Goal: Task Accomplishment & Management: Use online tool/utility

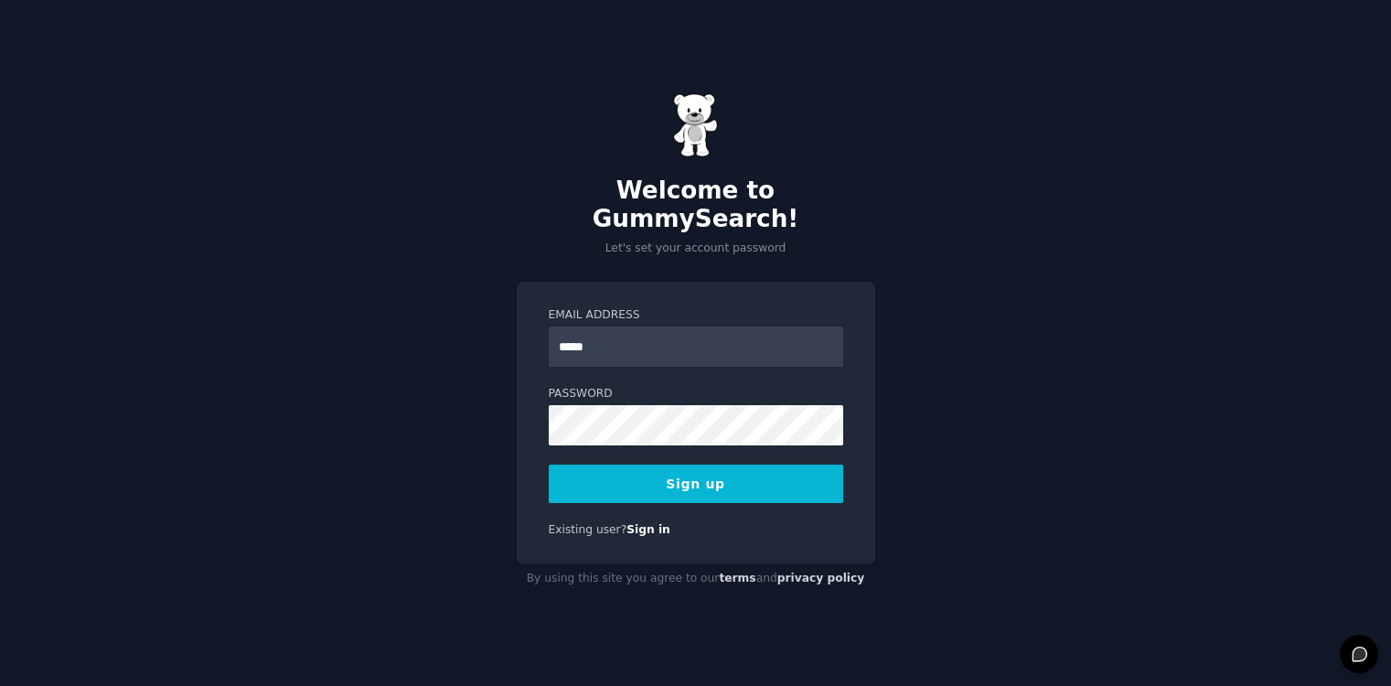
type input "**********"
click at [702, 473] on button "Sign up" at bounding box center [696, 484] width 295 height 38
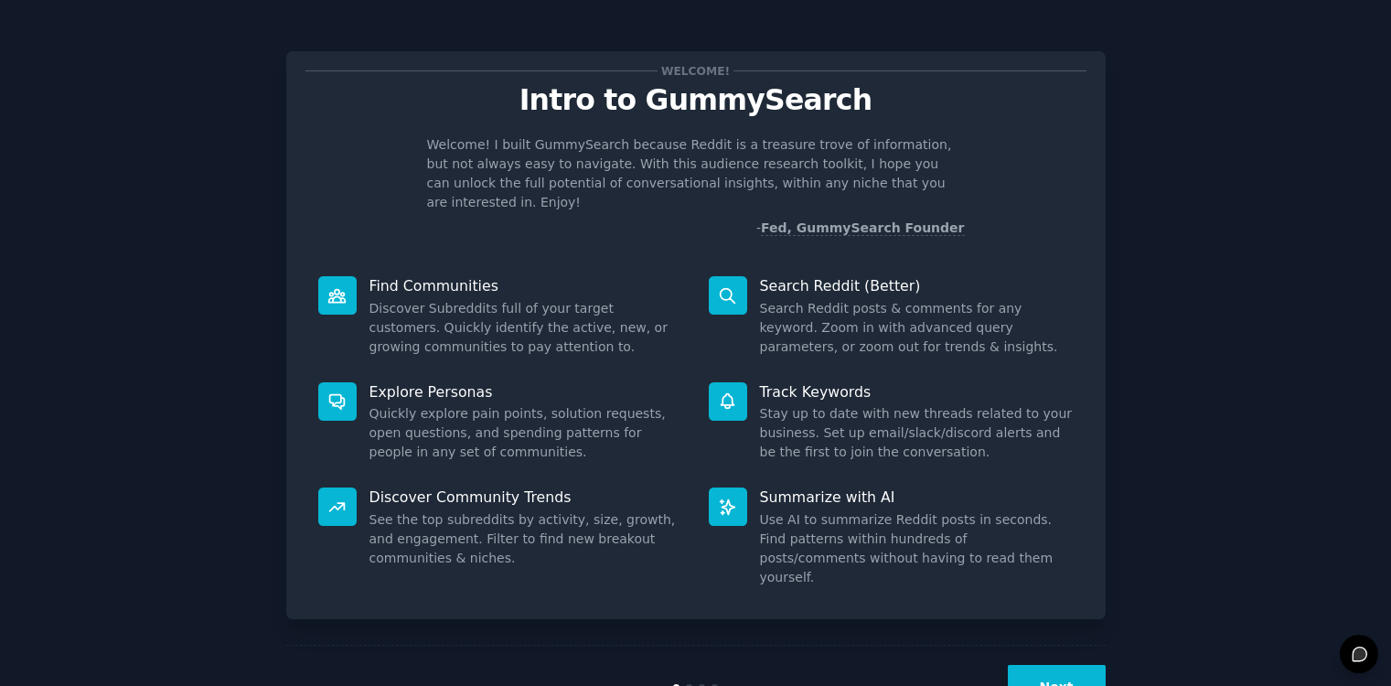
click at [1059, 665] on button "Next" at bounding box center [1057, 687] width 98 height 45
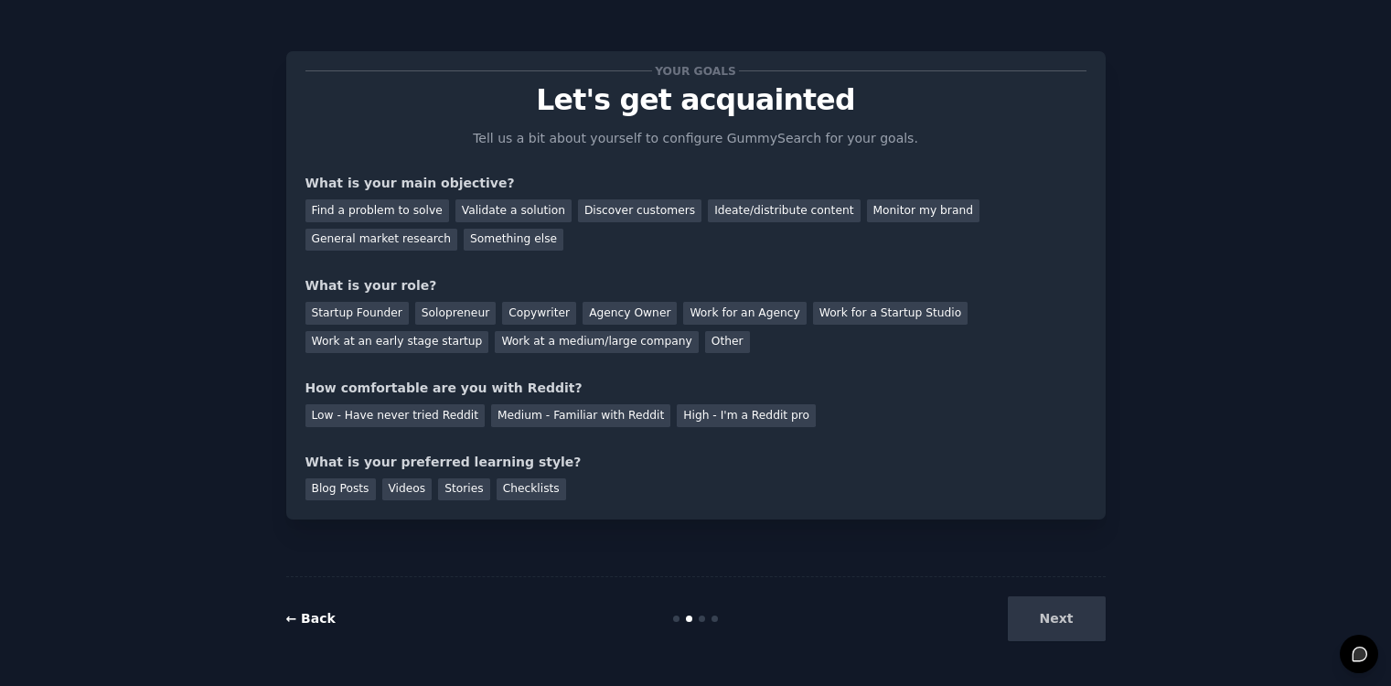
click at [316, 618] on link "← Back" at bounding box center [310, 618] width 49 height 15
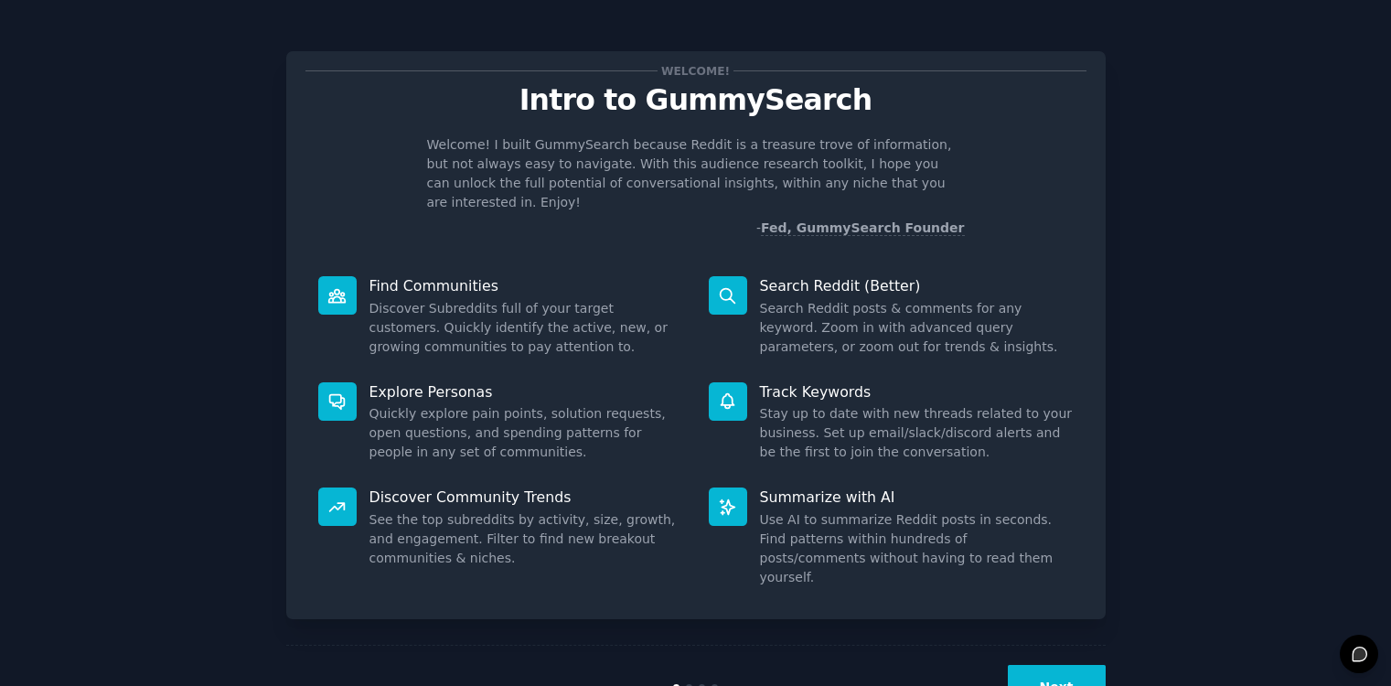
click at [1040, 665] on button "Next" at bounding box center [1057, 687] width 98 height 45
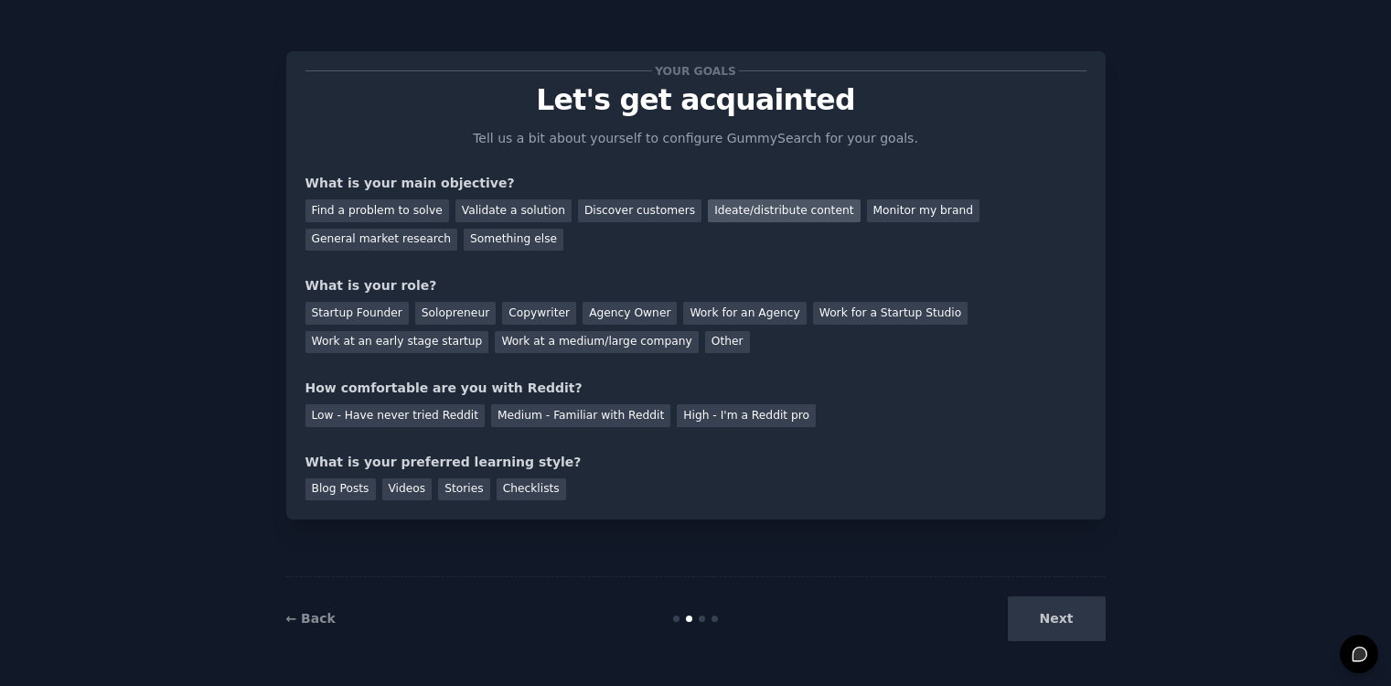
click at [758, 210] on div "Ideate/distribute content" at bounding box center [784, 210] width 152 height 23
click at [452, 315] on div "Solopreneur" at bounding box center [455, 313] width 80 height 23
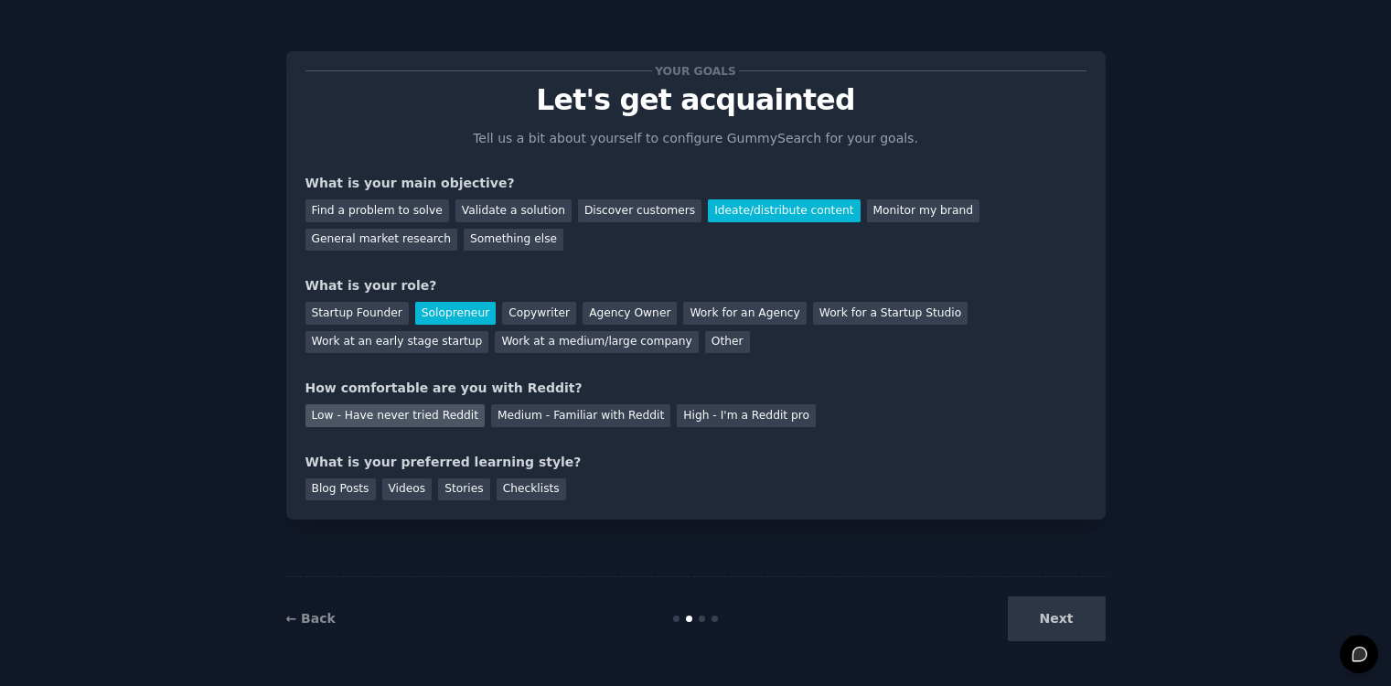
click at [412, 423] on div "Low - Have never tried Reddit" at bounding box center [394, 415] width 179 height 23
click at [484, 493] on div "Stories" at bounding box center [463, 489] width 51 height 23
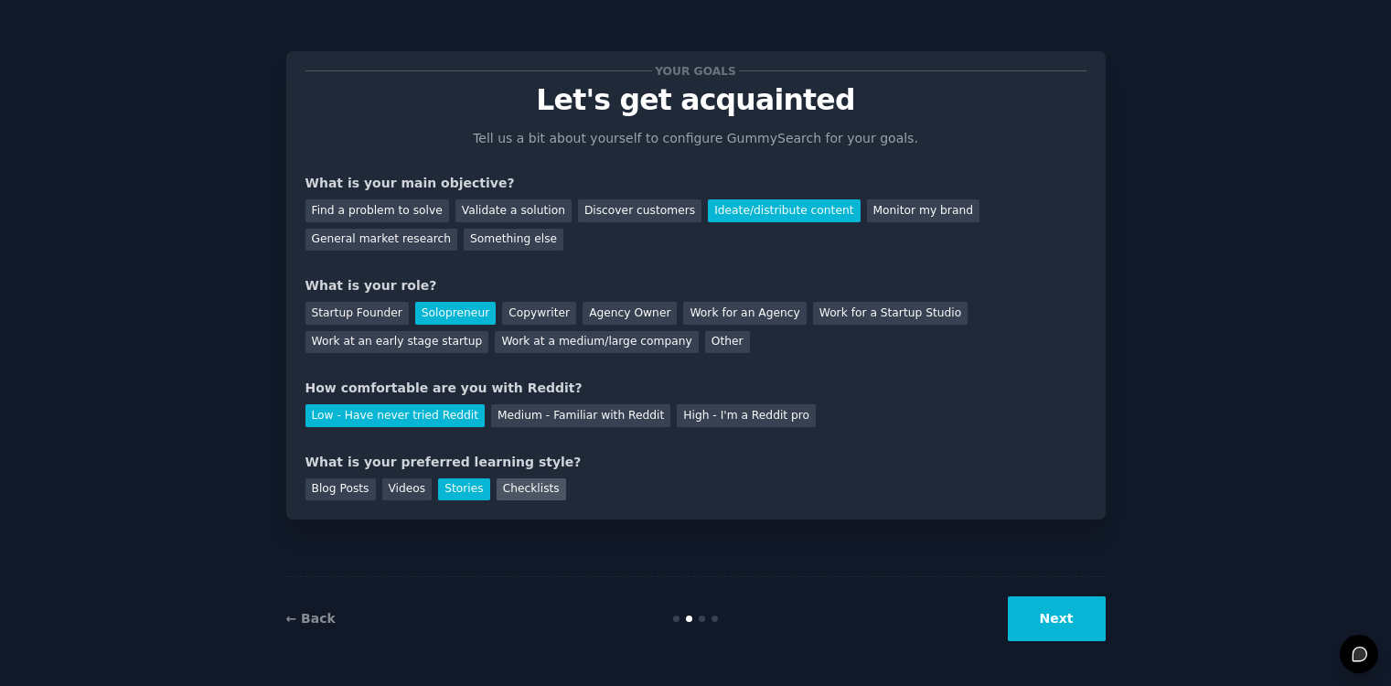
click at [513, 493] on div "Checklists" at bounding box center [532, 489] width 70 height 23
click at [333, 487] on div "Blog Posts" at bounding box center [340, 489] width 70 height 23
click at [522, 492] on div "Checklists" at bounding box center [532, 489] width 70 height 23
click at [1065, 627] on button "Next" at bounding box center [1057, 618] width 98 height 45
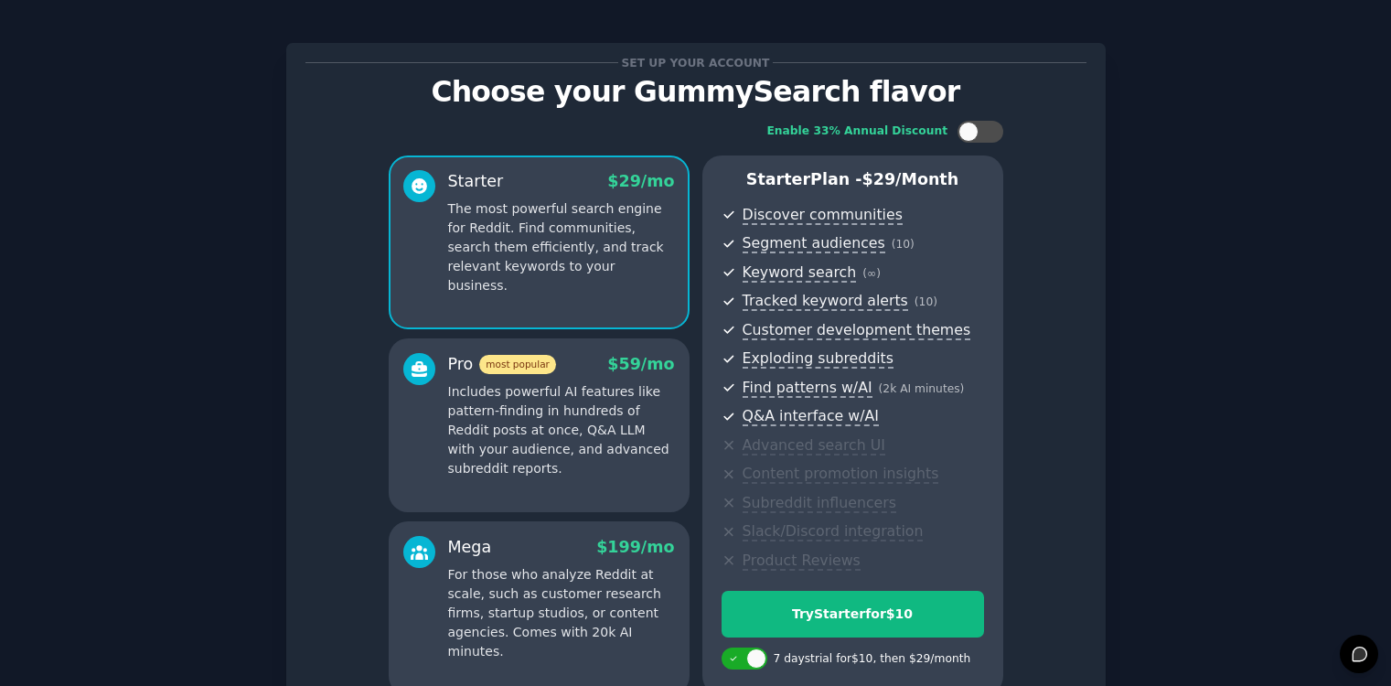
scroll to position [191, 0]
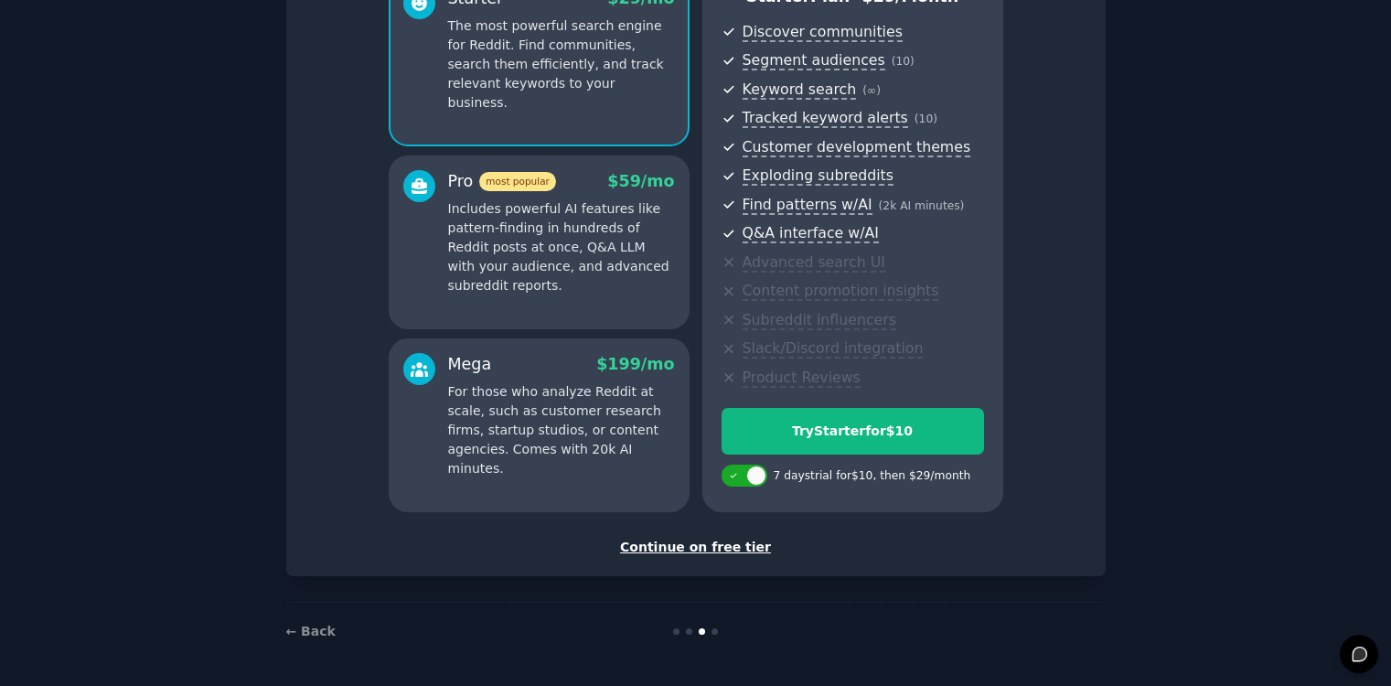
click at [739, 546] on div "Continue on free tier" at bounding box center [695, 547] width 781 height 19
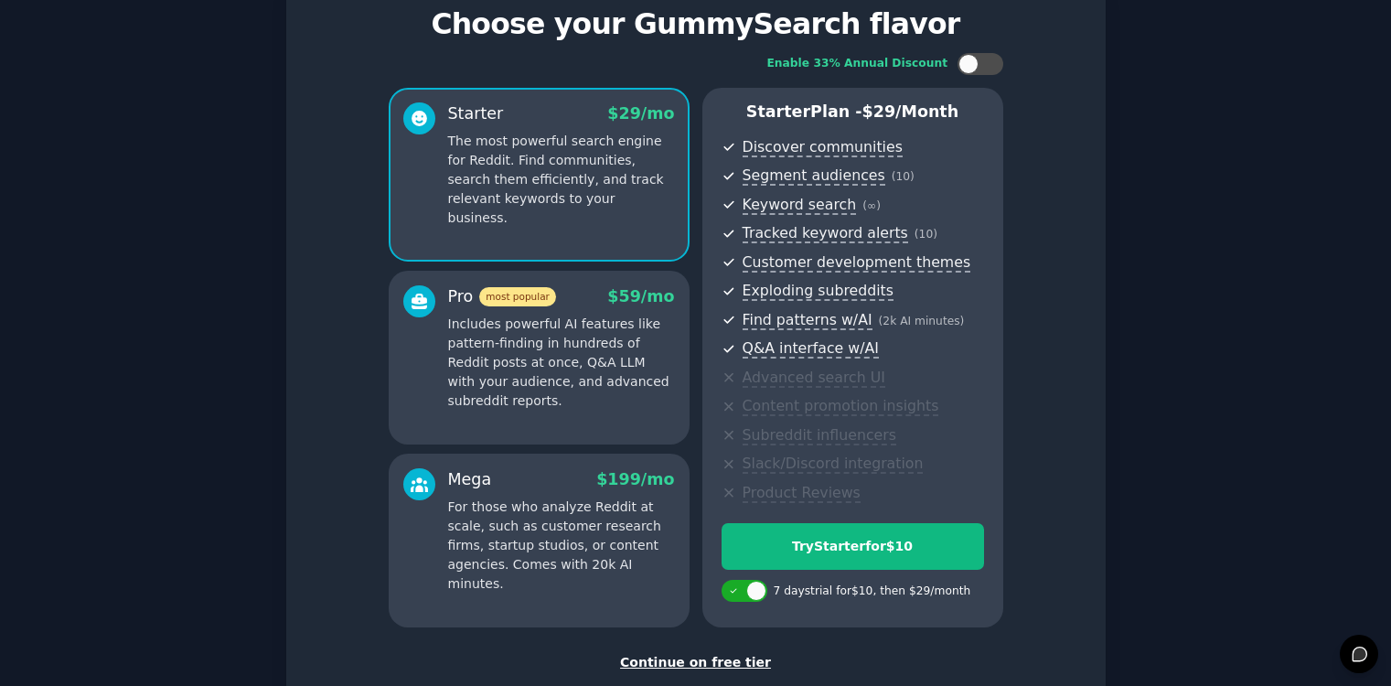
scroll to position [116, 0]
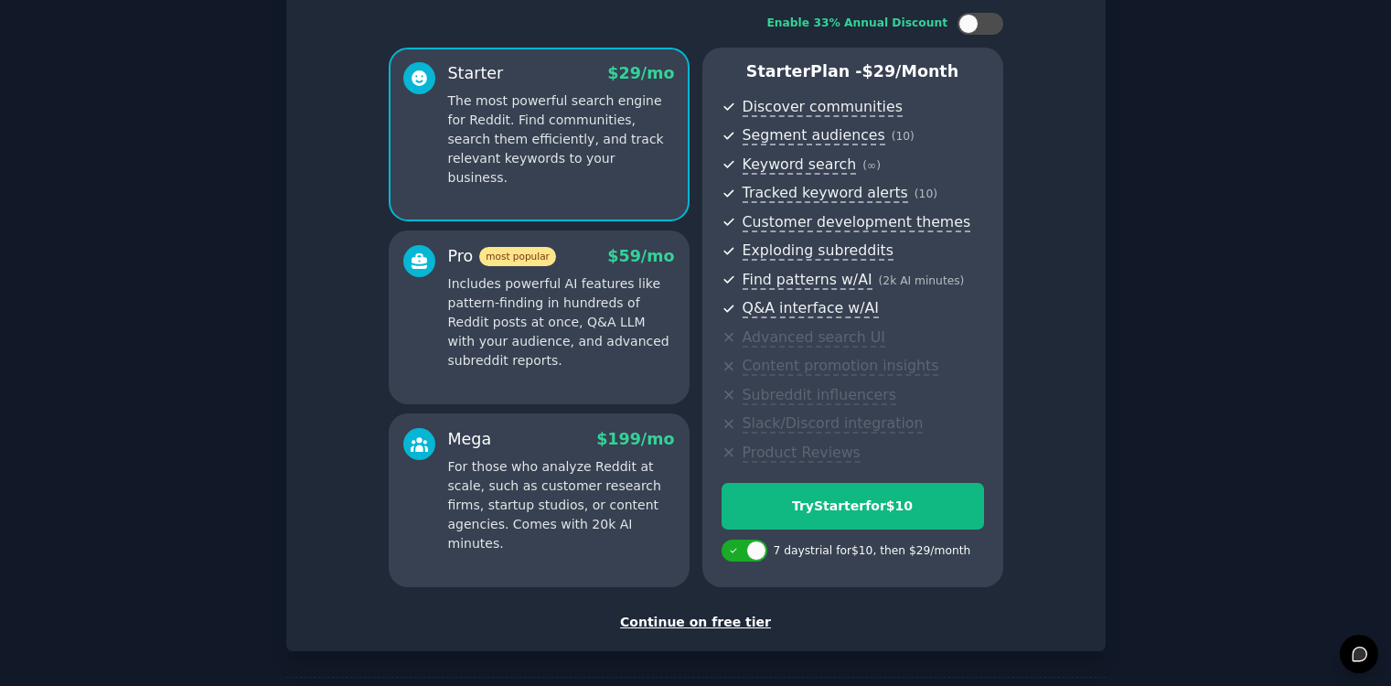
click at [699, 623] on div "Continue on free tier" at bounding box center [695, 622] width 781 height 19
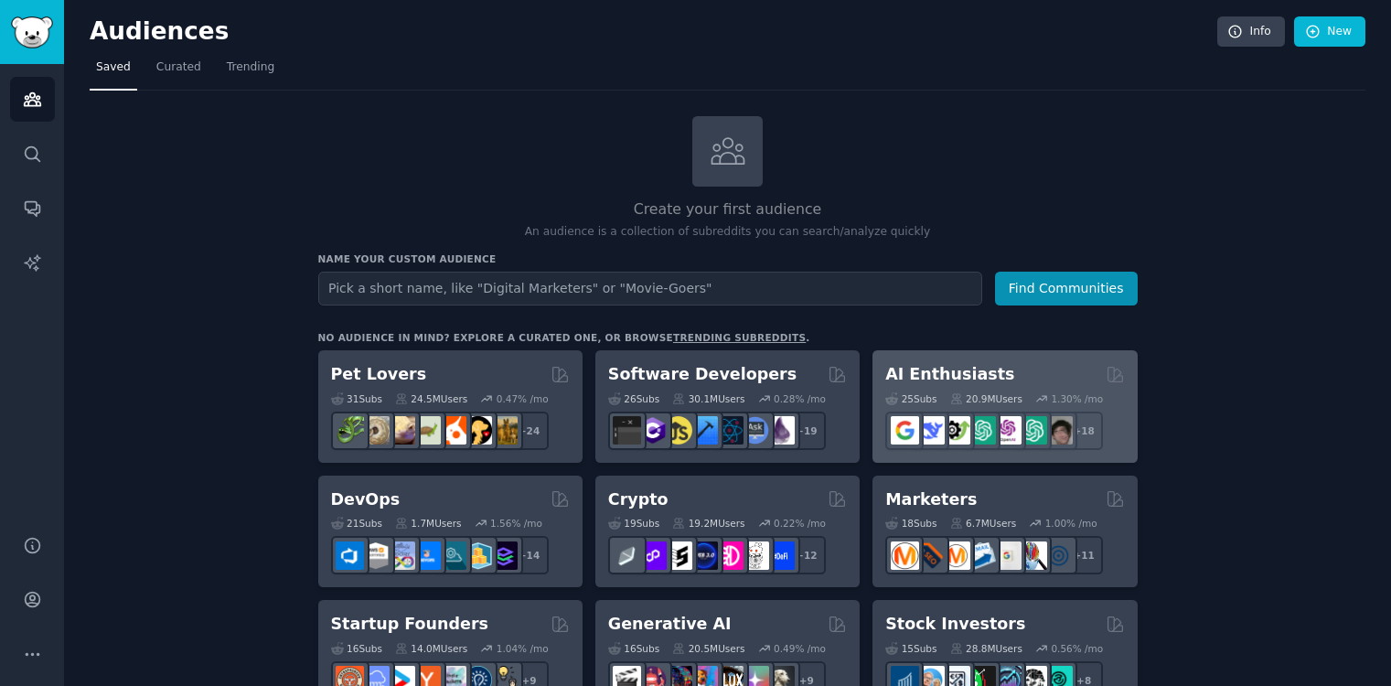
click at [1056, 378] on div "AI Enthusiasts Curated by GummySearch" at bounding box center [1004, 374] width 239 height 23
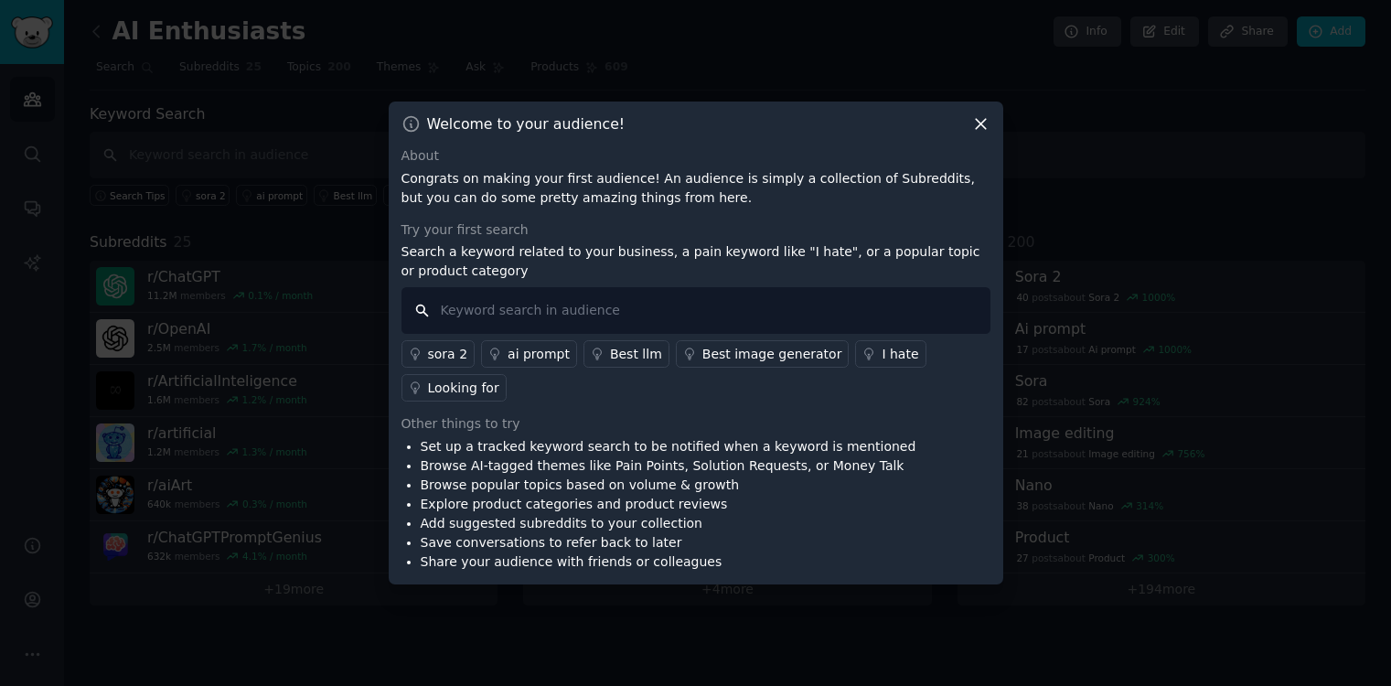
click at [798, 313] on input "text" at bounding box center [696, 310] width 589 height 47
type input "too many AI content"
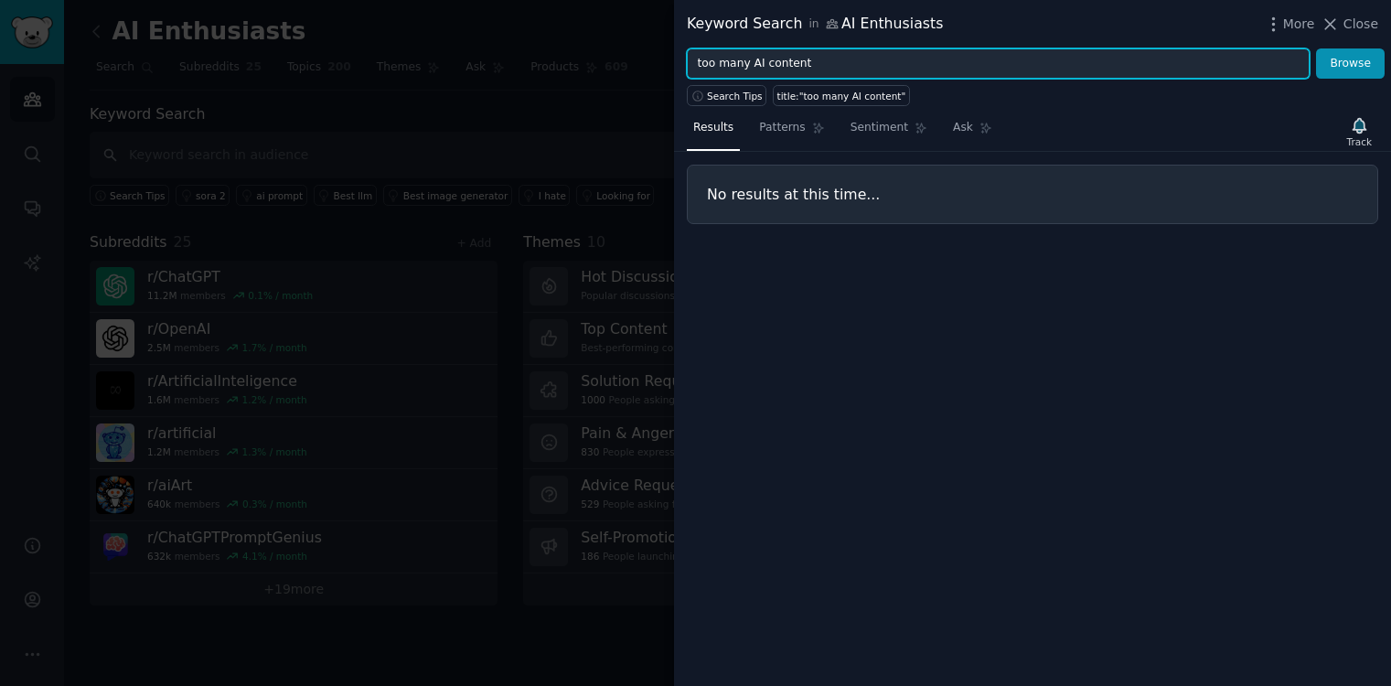
click at [1282, 62] on input "too many AI content" at bounding box center [998, 63] width 623 height 31
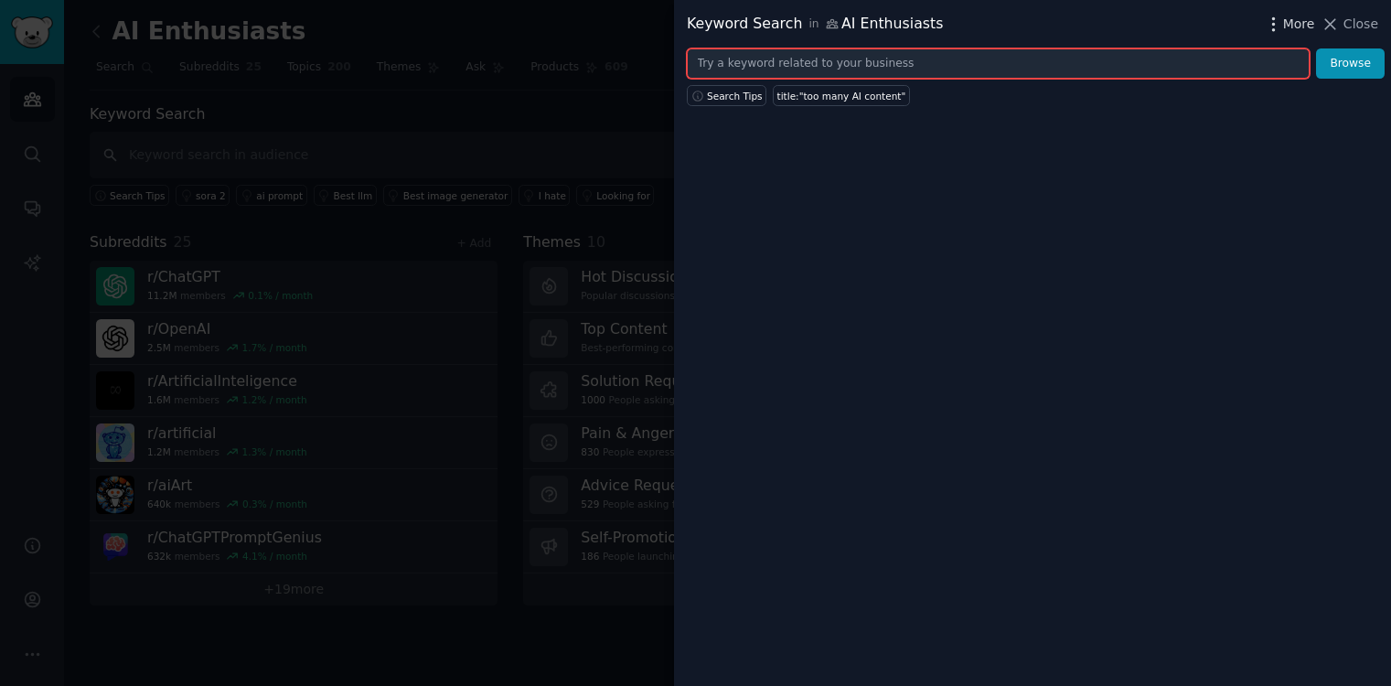
click at [1302, 32] on span "More" at bounding box center [1299, 24] width 32 height 19
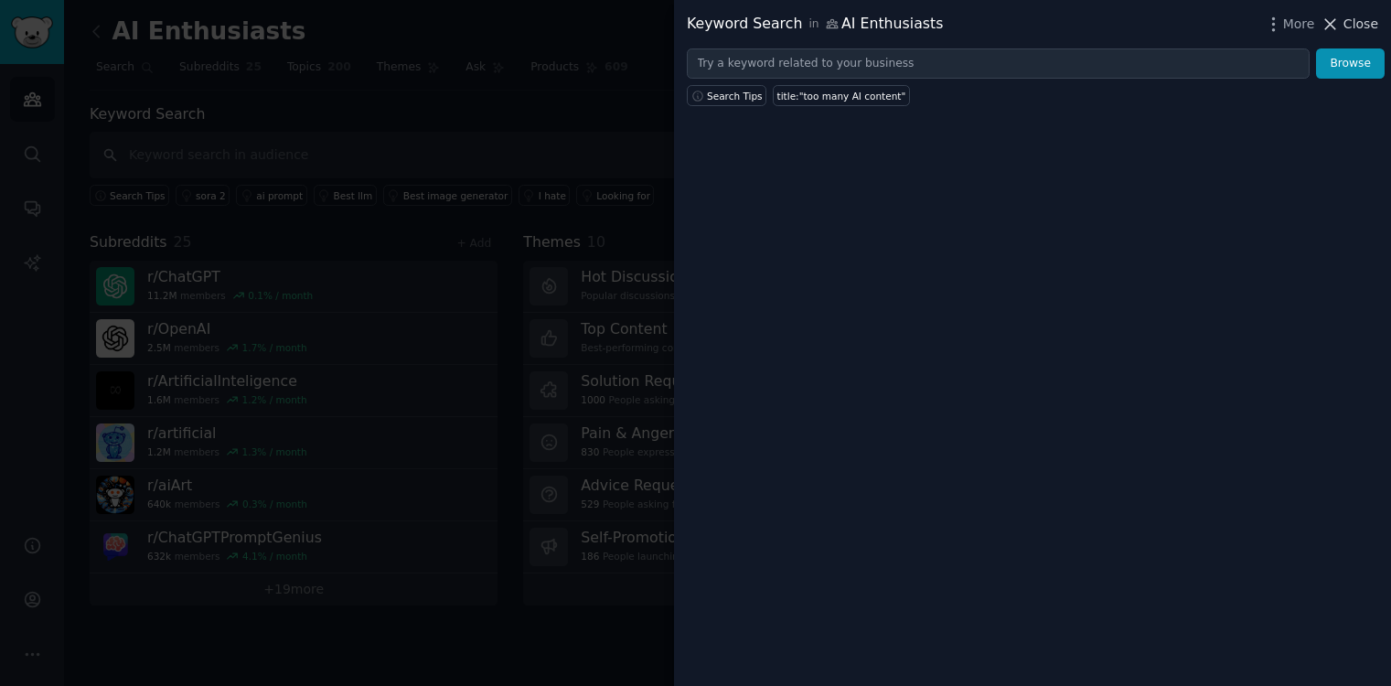
click at [1334, 26] on icon at bounding box center [1331, 24] width 10 height 10
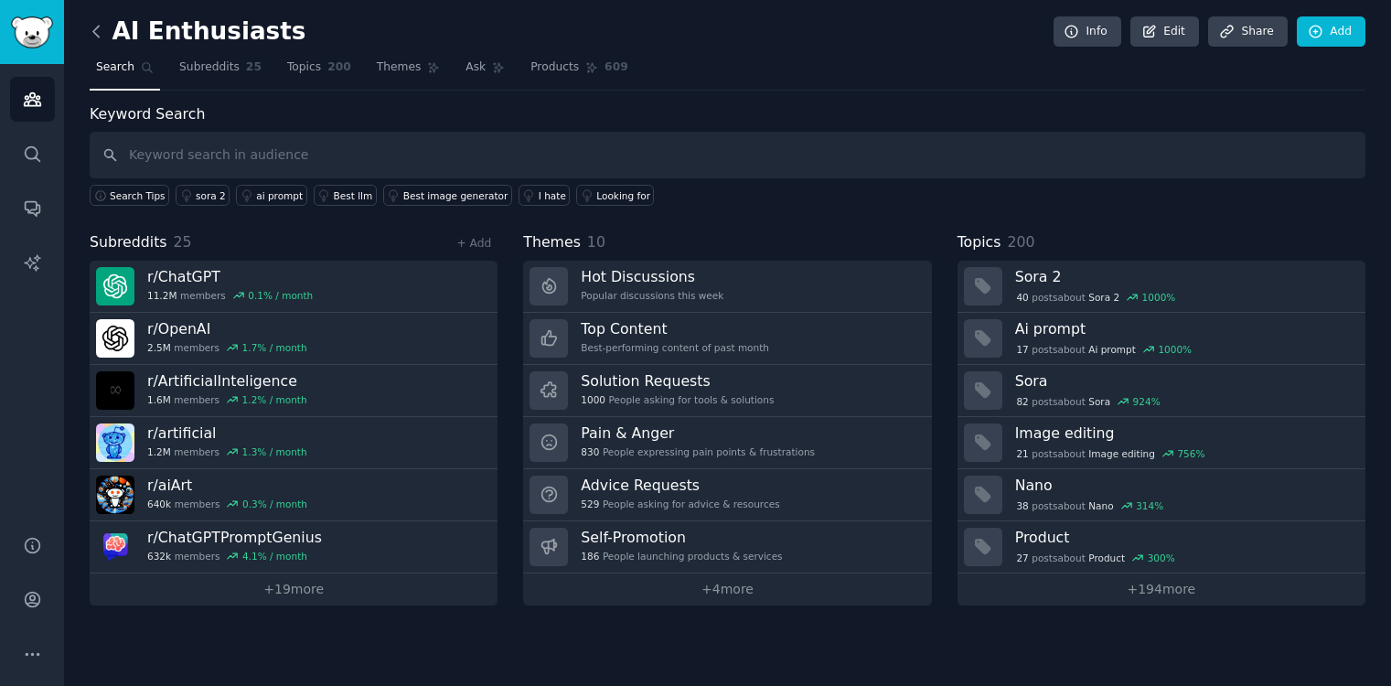
click at [97, 33] on icon at bounding box center [96, 31] width 19 height 19
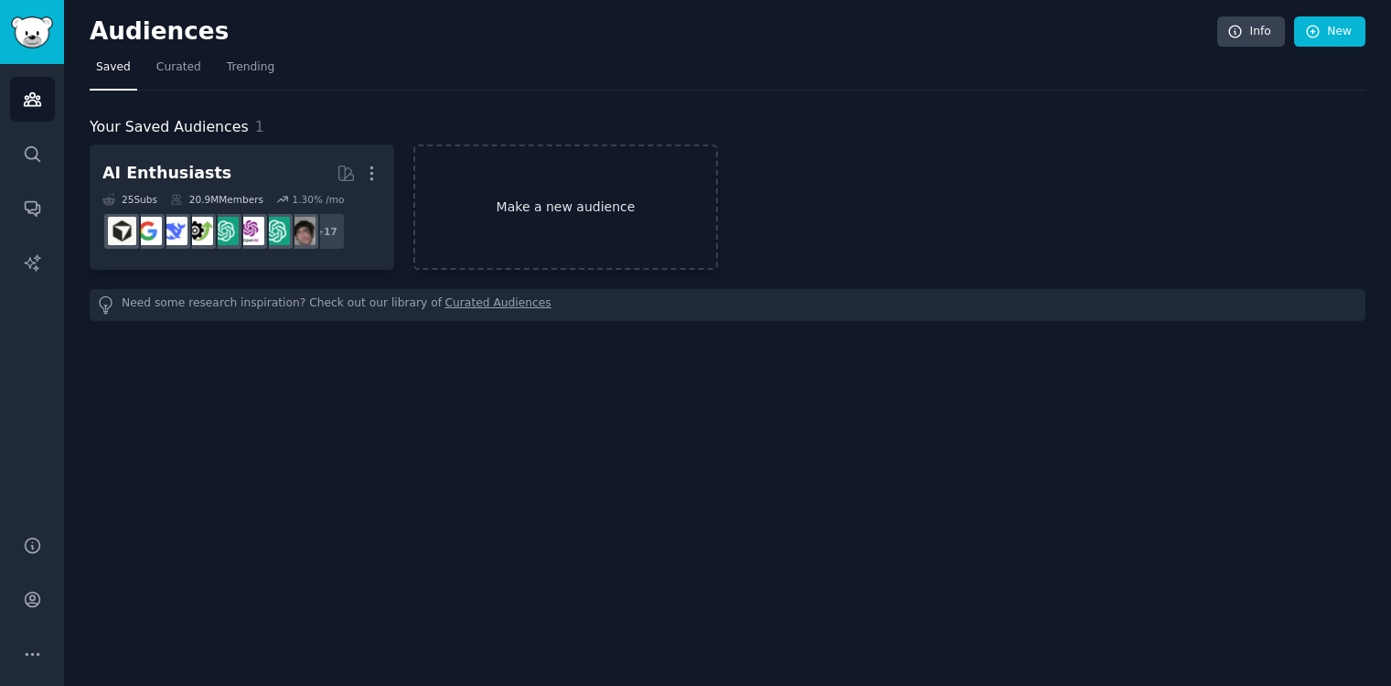
click at [612, 200] on link "Make a new audience" at bounding box center [565, 207] width 305 height 125
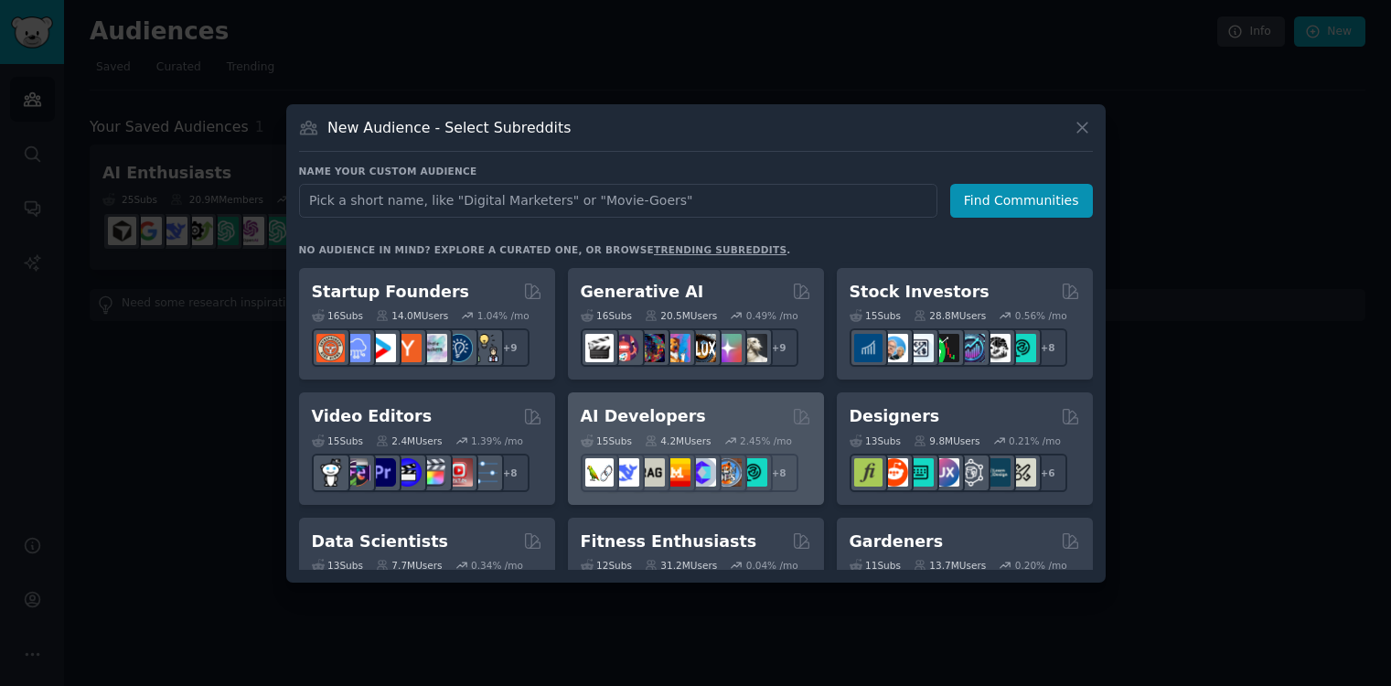
scroll to position [230, 0]
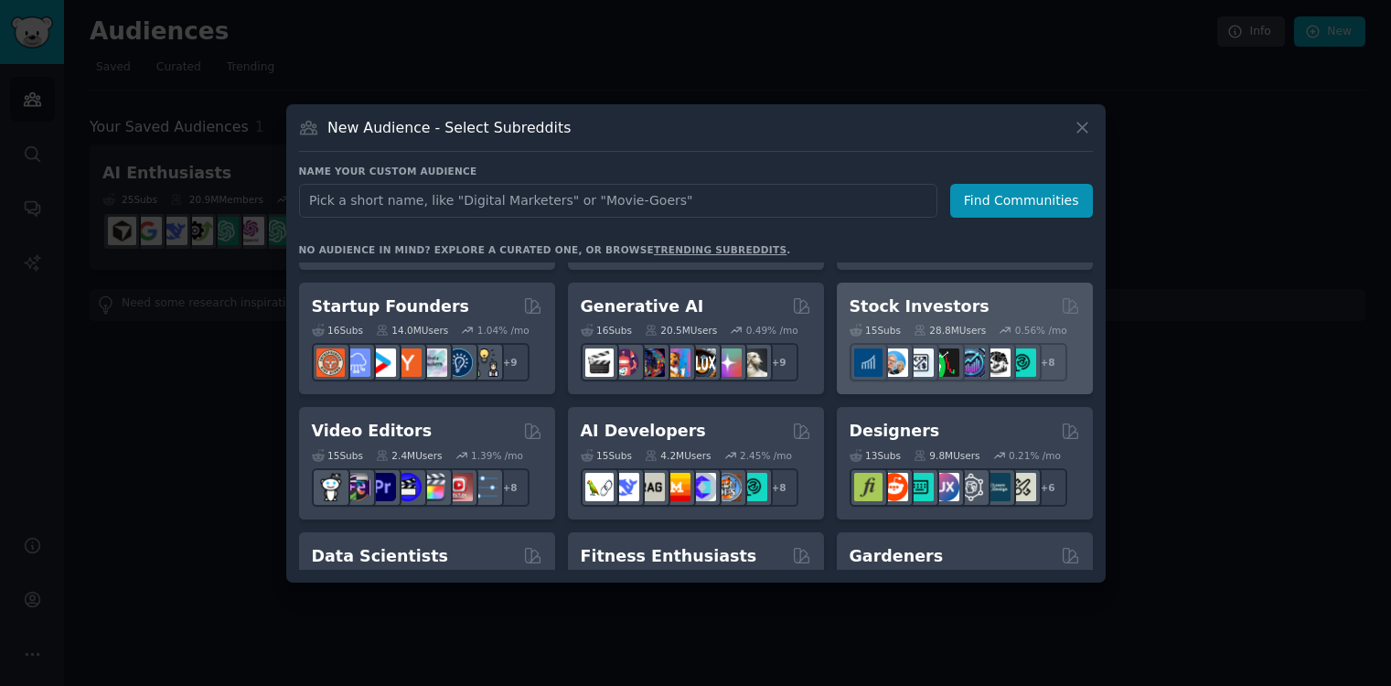
click at [909, 308] on h2 "Stock Investors" at bounding box center [920, 306] width 140 height 23
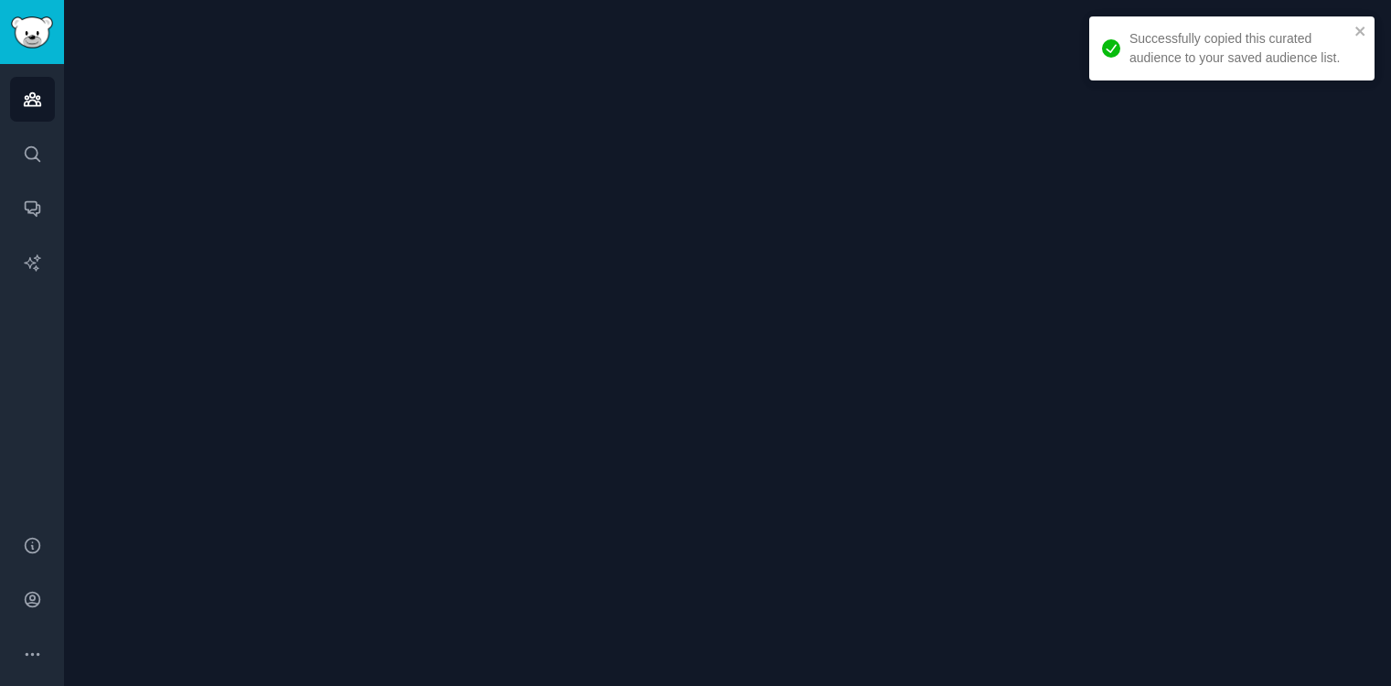
click at [801, 308] on div at bounding box center [727, 343] width 1327 height 686
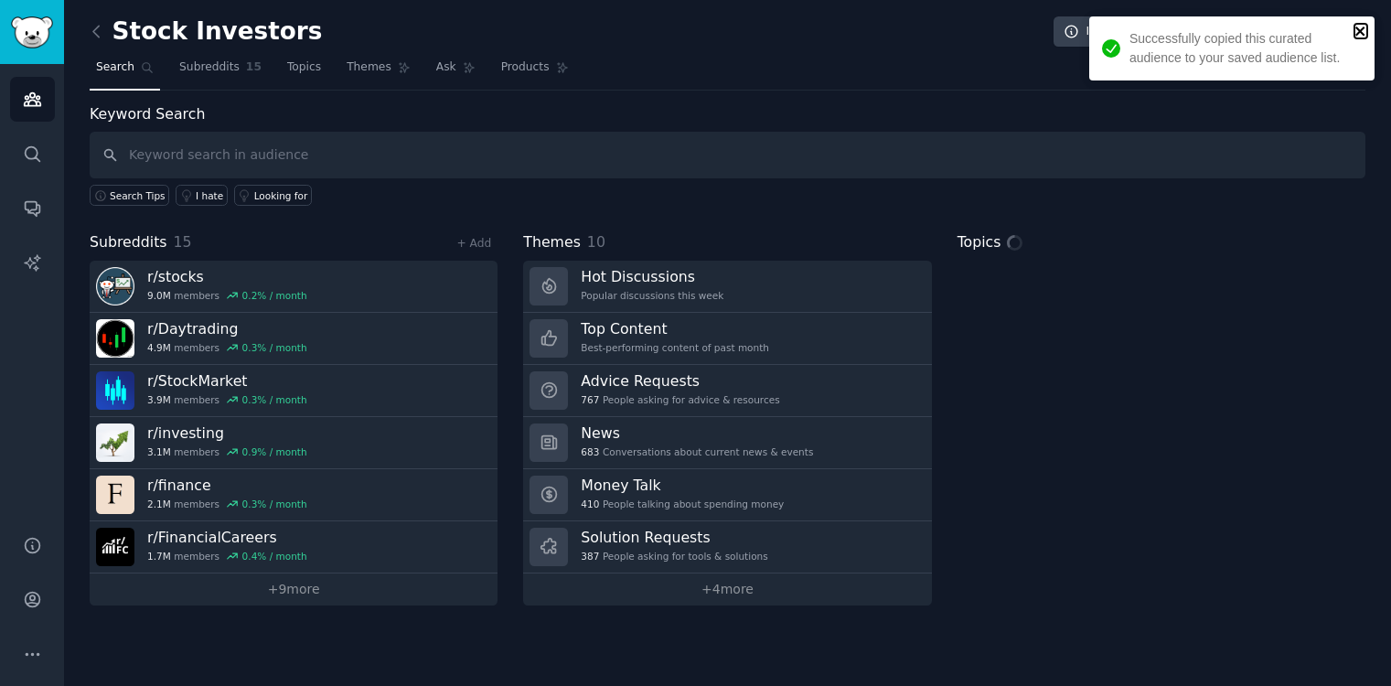
click at [1359, 28] on icon "close" at bounding box center [1361, 31] width 13 height 15
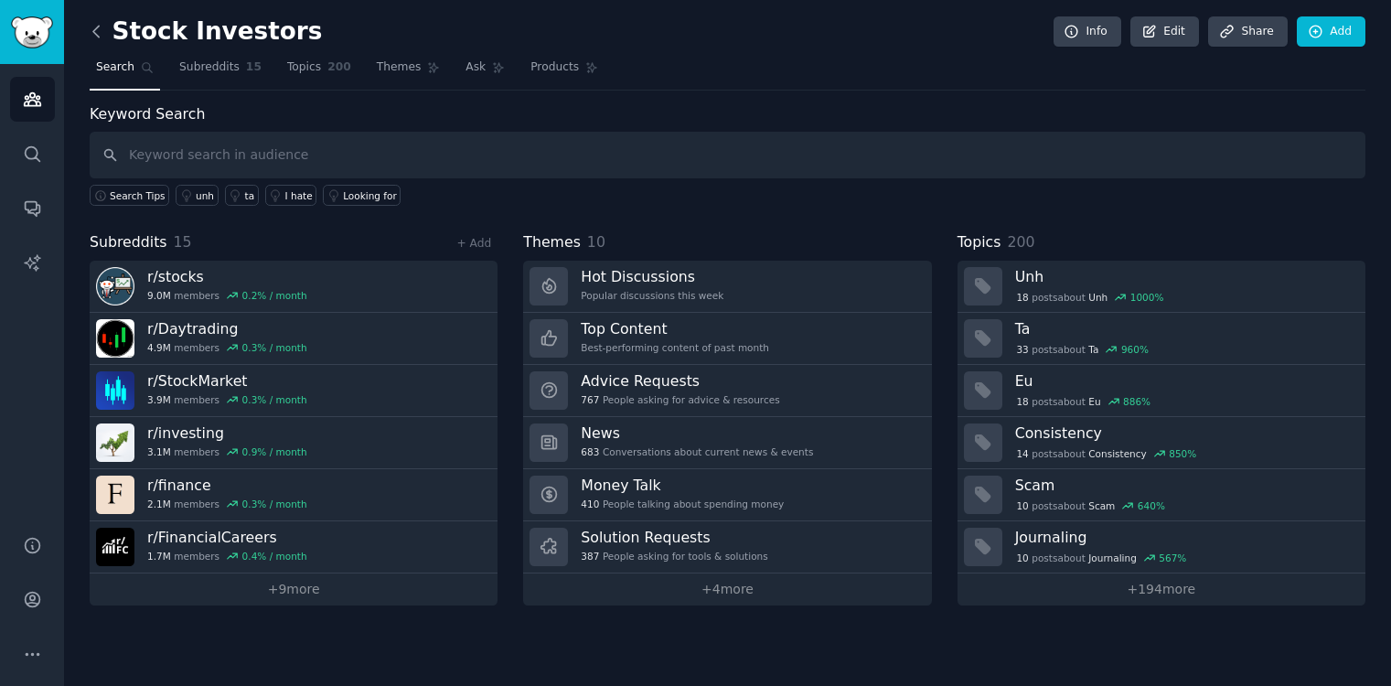
click at [95, 32] on icon at bounding box center [96, 31] width 19 height 19
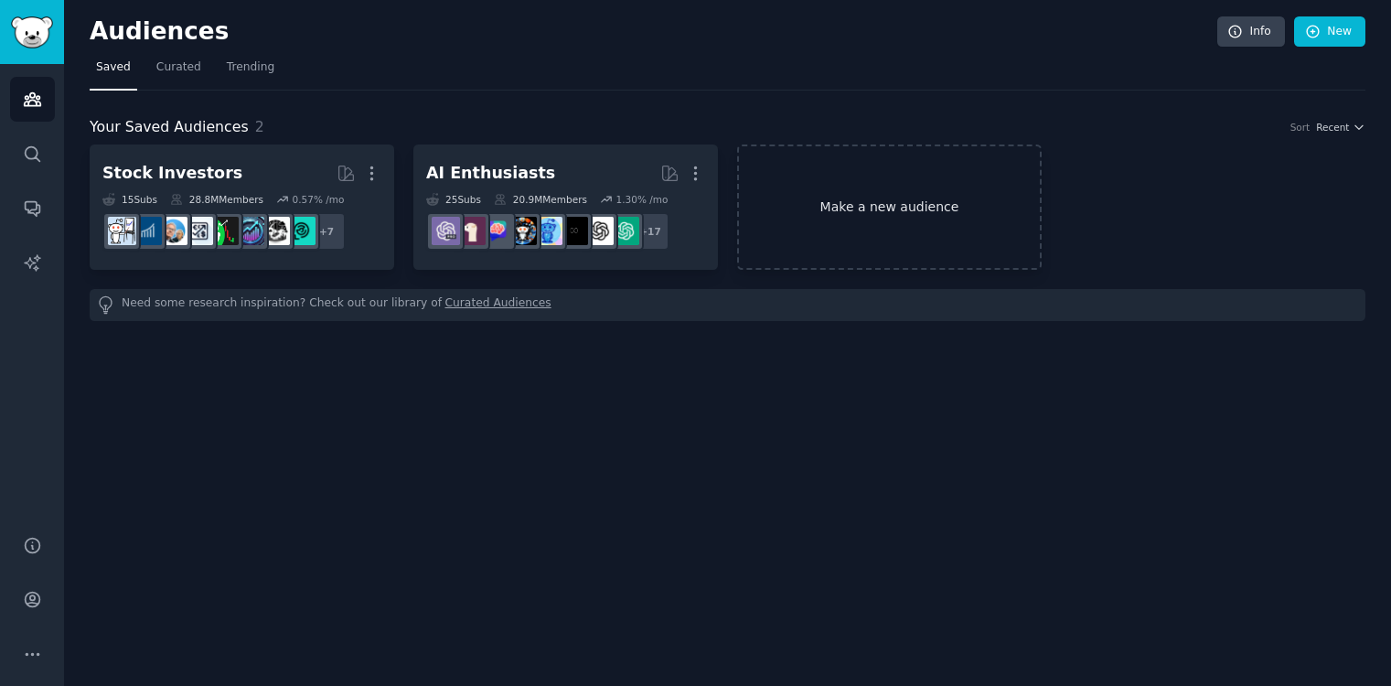
click at [850, 182] on link "Make a new audience" at bounding box center [889, 207] width 305 height 125
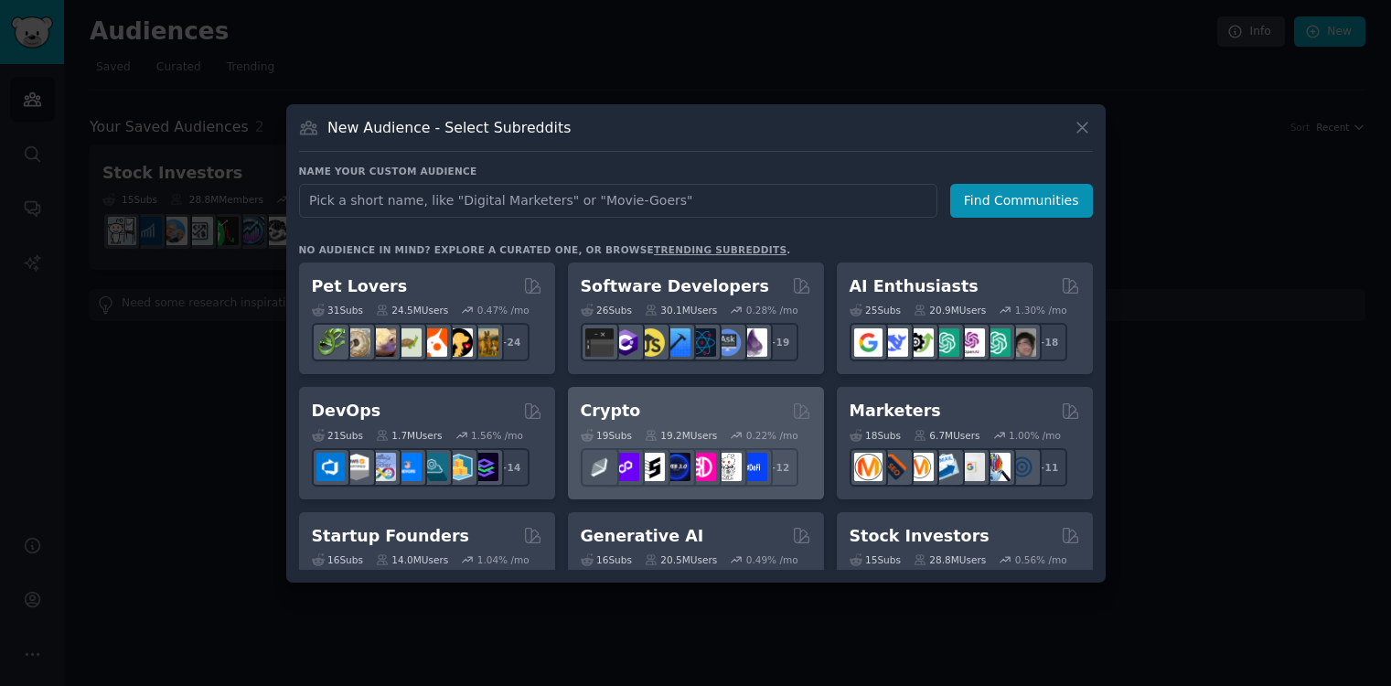
scroll to position [89, 0]
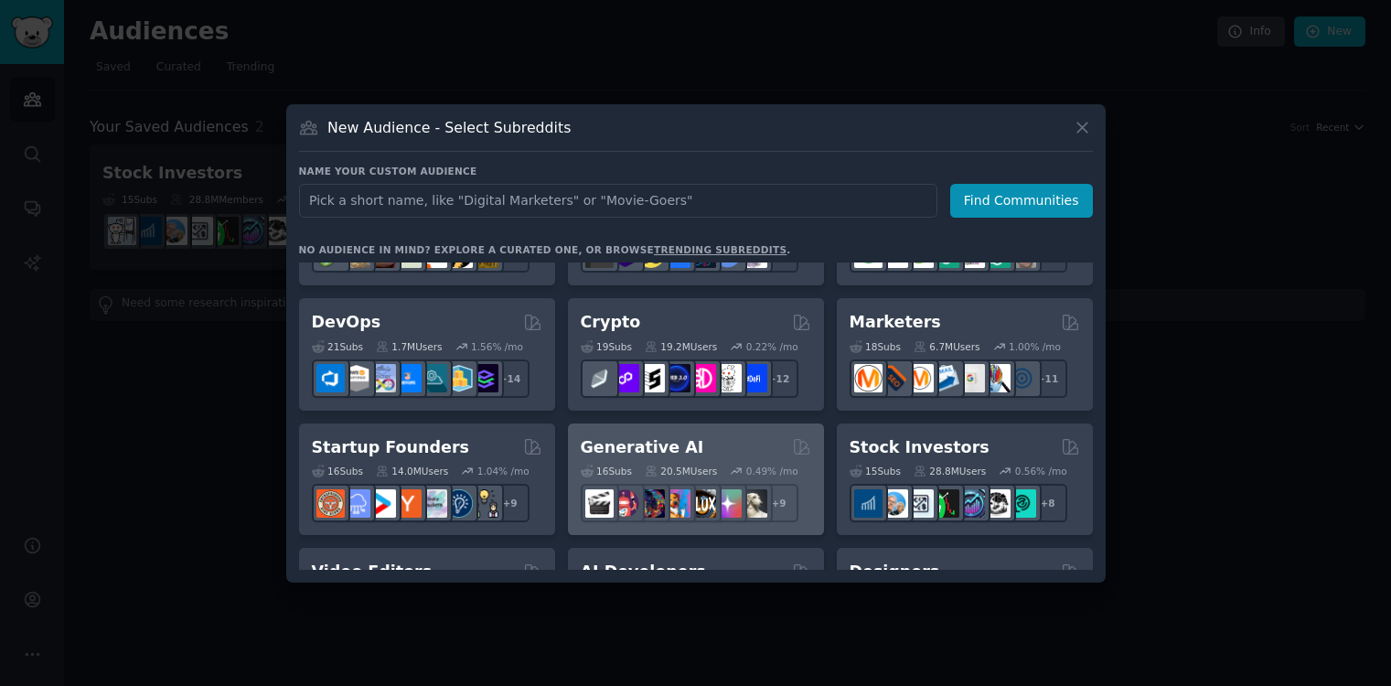
click at [738, 441] on div "Generative AI" at bounding box center [696, 447] width 230 height 23
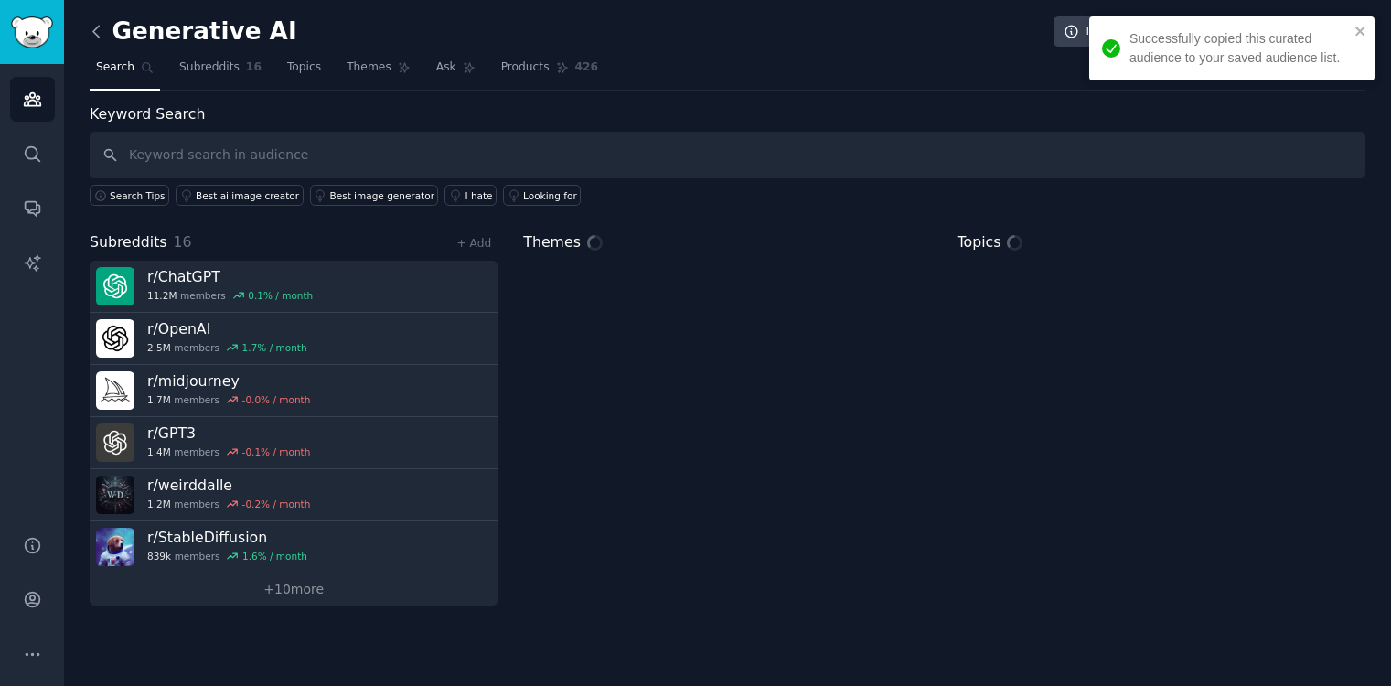
click at [97, 27] on icon at bounding box center [95, 31] width 5 height 11
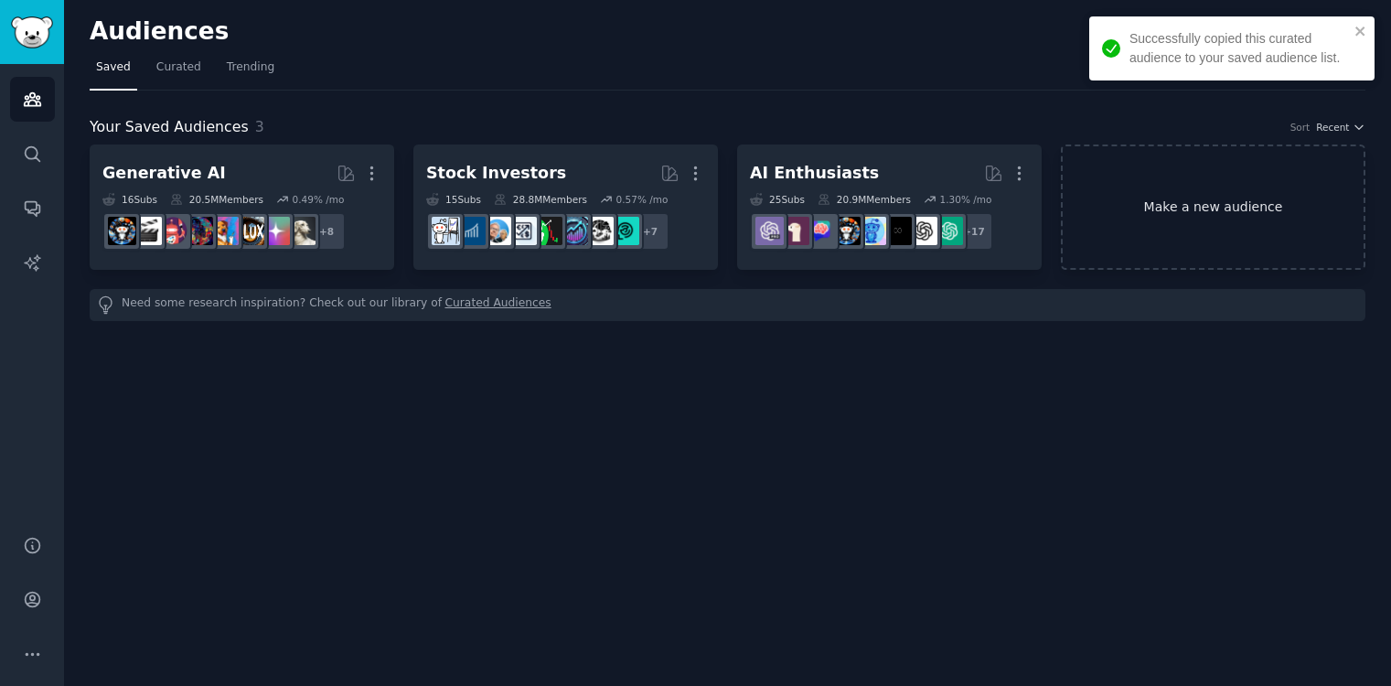
click at [1205, 220] on link "Make a new audience" at bounding box center [1213, 207] width 305 height 125
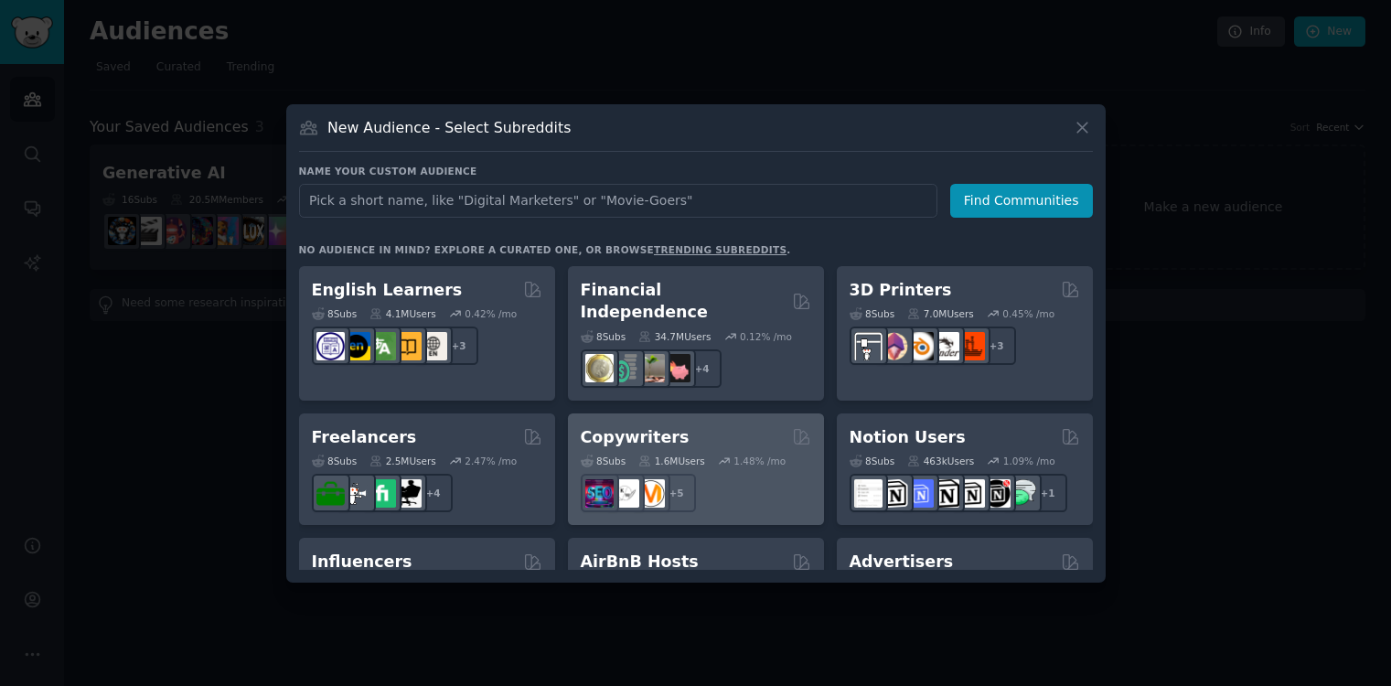
scroll to position [971, 0]
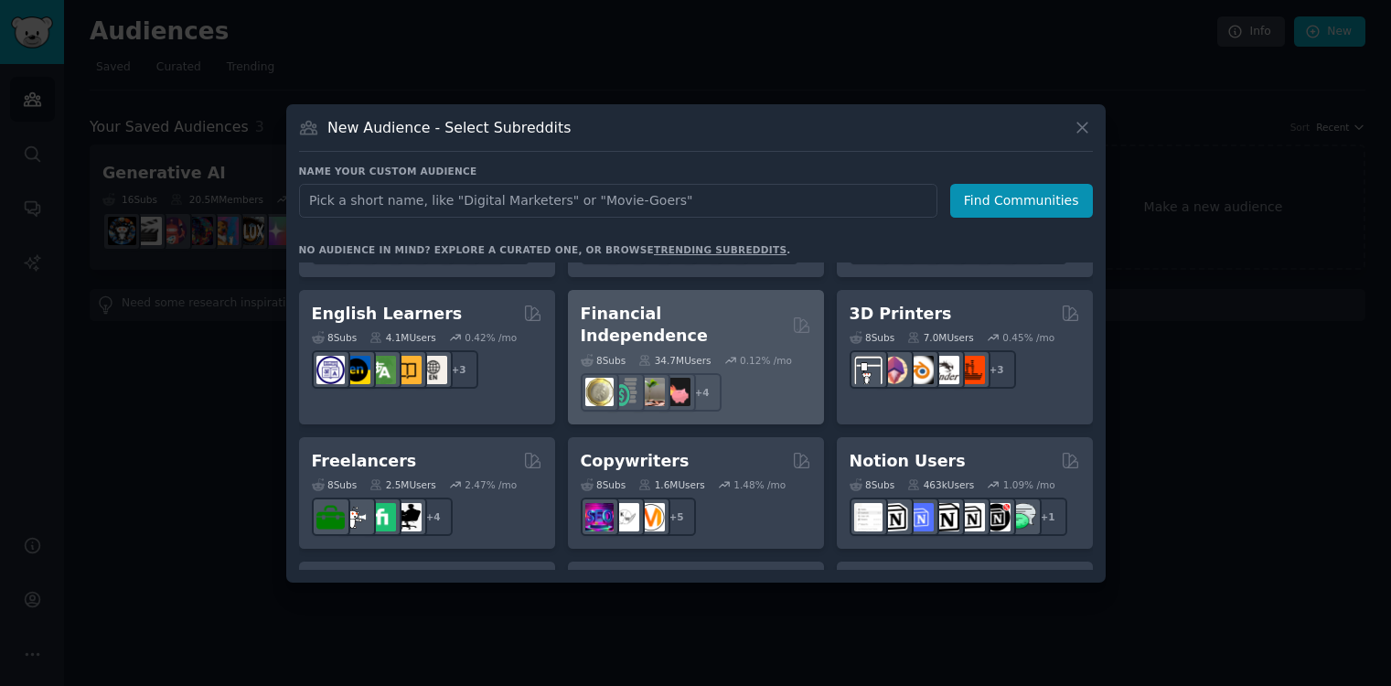
click at [702, 319] on h2 "Financial Independence" at bounding box center [683, 325] width 205 height 45
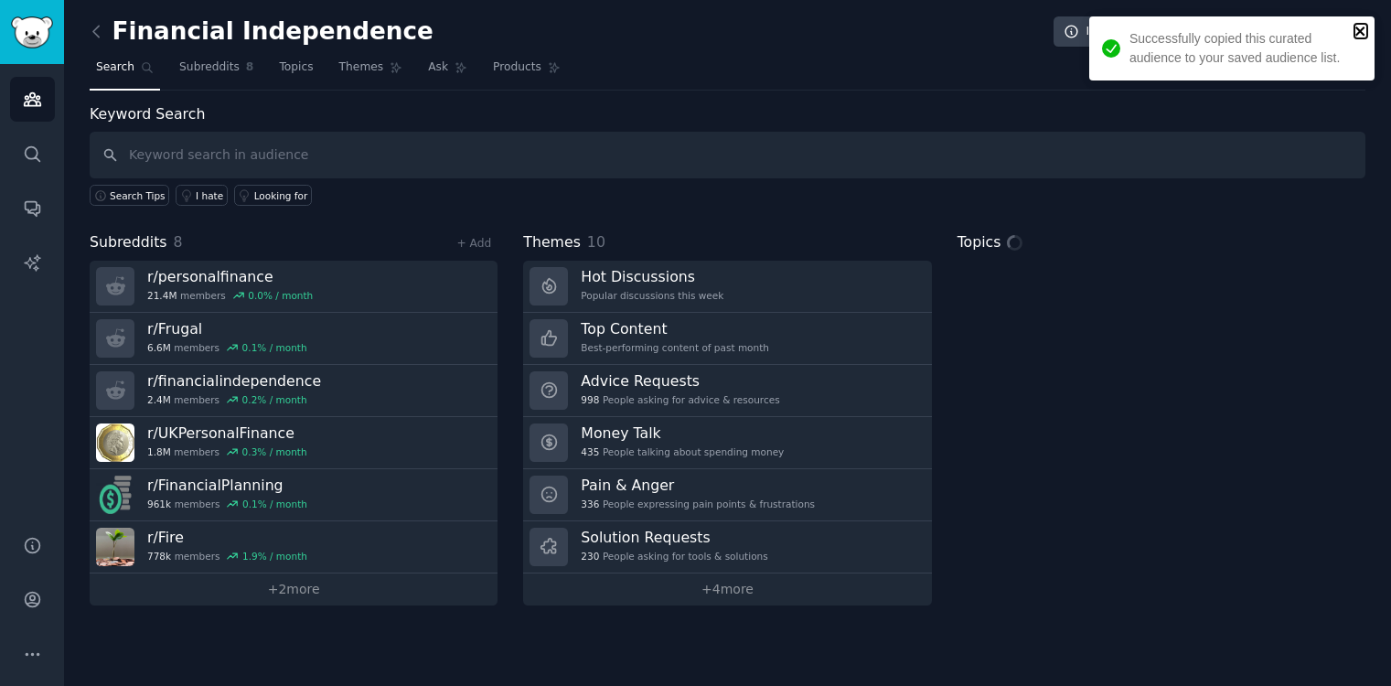
click at [1360, 26] on icon "close" at bounding box center [1361, 31] width 13 height 15
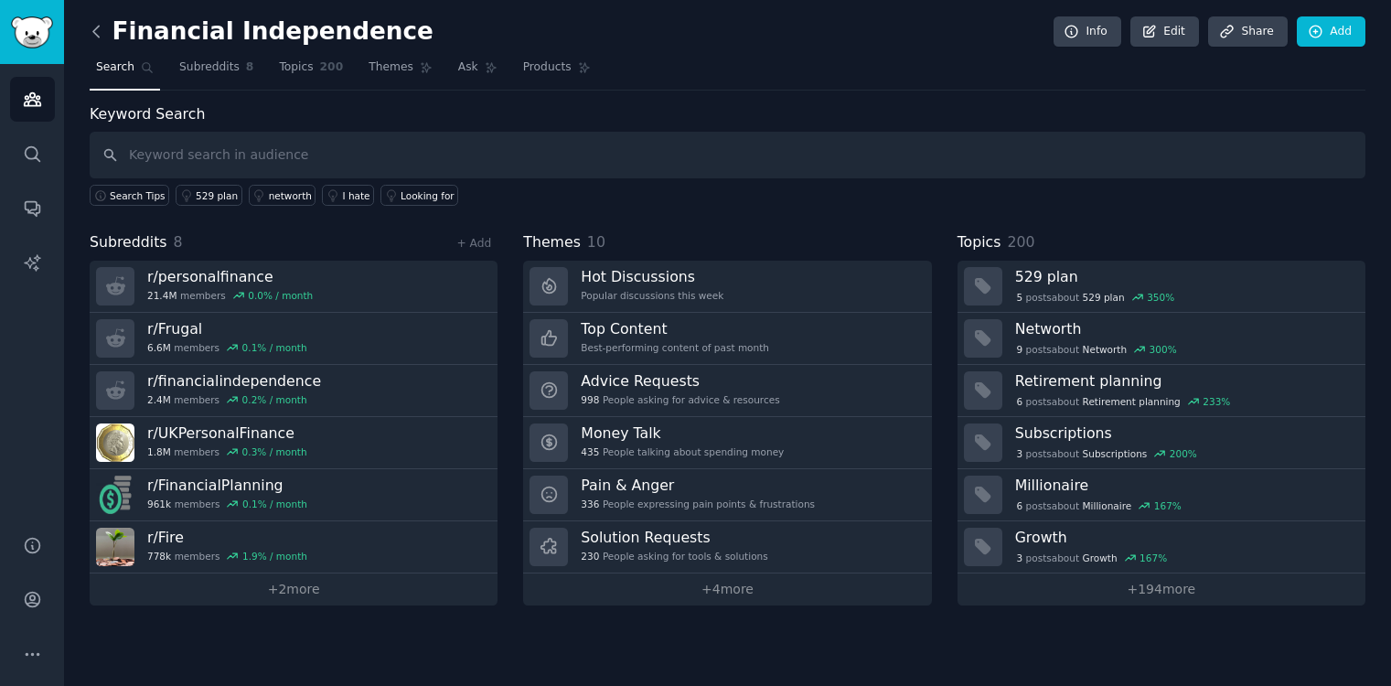
click at [94, 34] on icon at bounding box center [96, 31] width 19 height 19
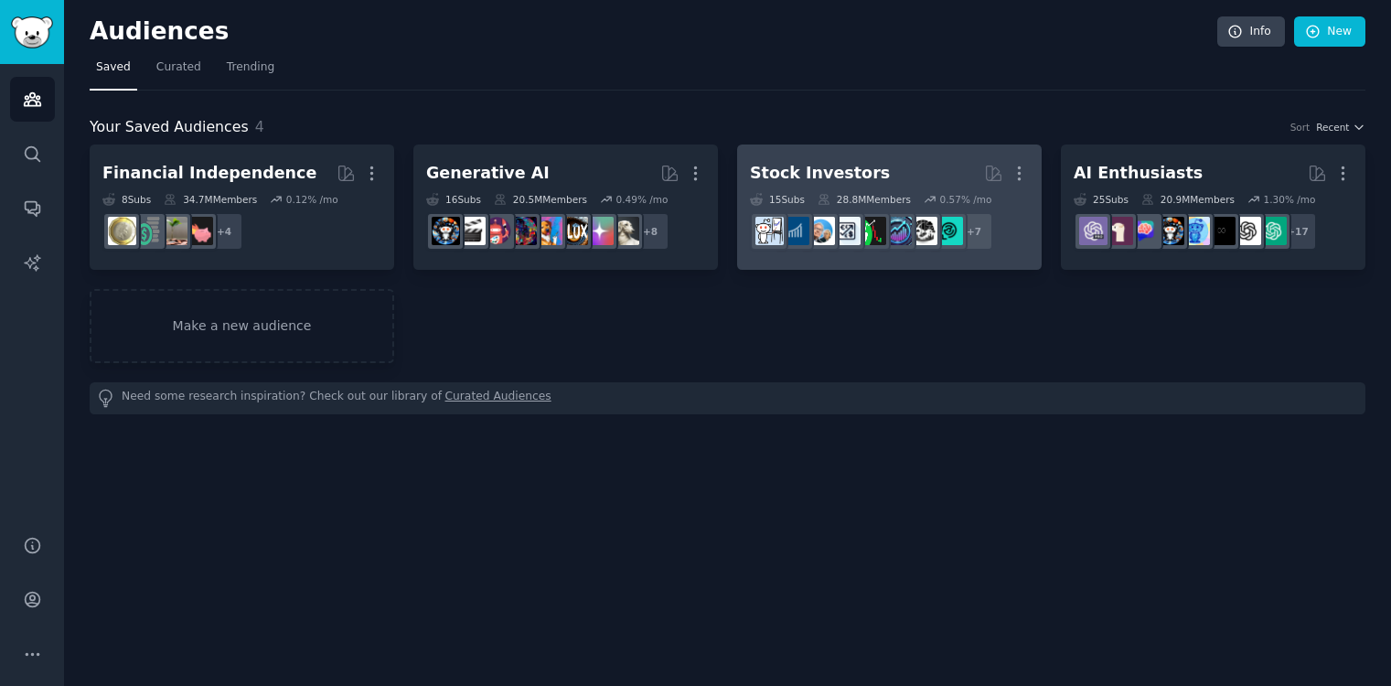
click at [908, 170] on h2 "Stock Investors More" at bounding box center [889, 173] width 279 height 32
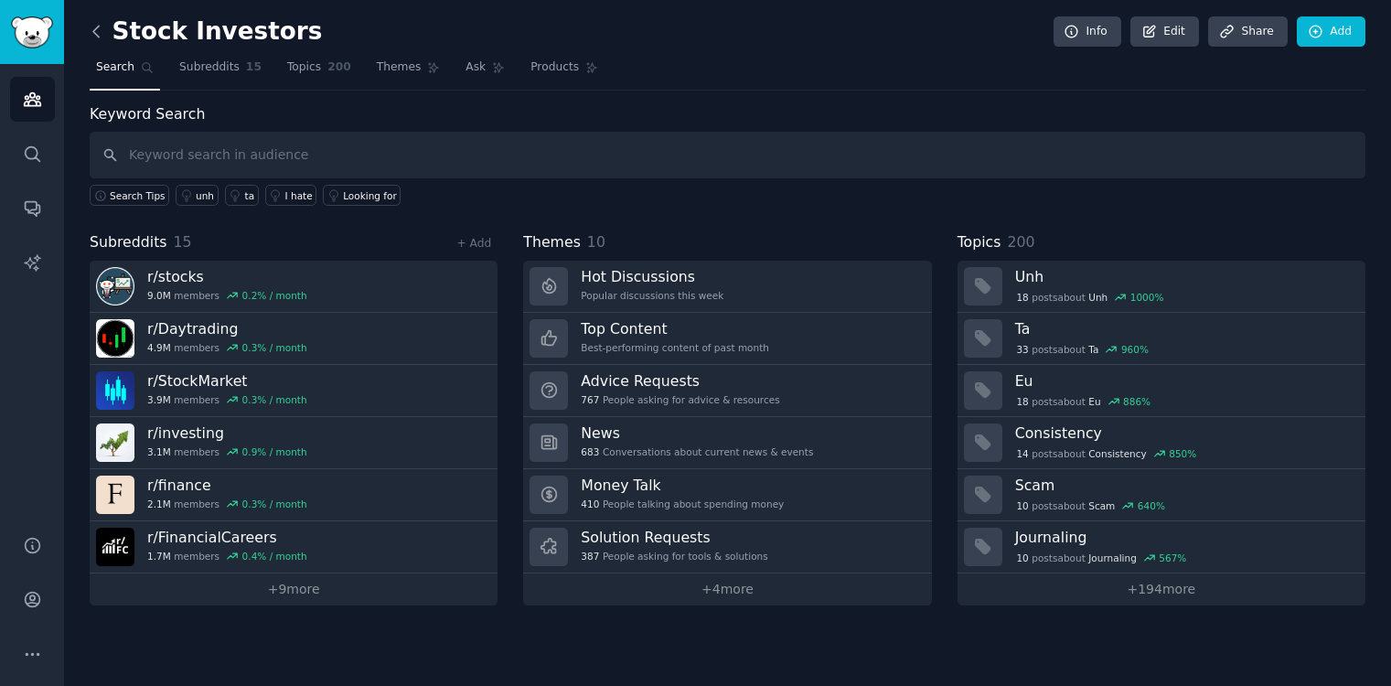
click at [95, 33] on icon at bounding box center [95, 31] width 5 height 11
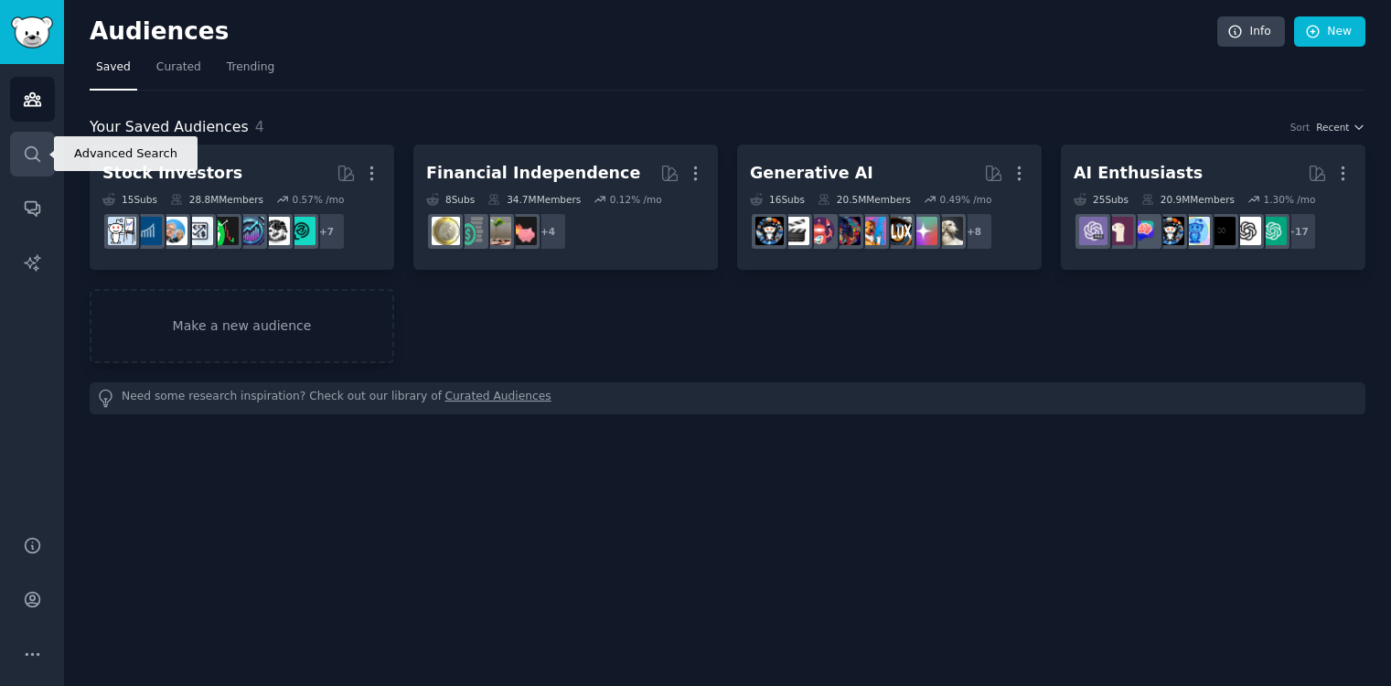
click at [20, 159] on link "Search" at bounding box center [32, 154] width 45 height 45
